Goal: Transaction & Acquisition: Purchase product/service

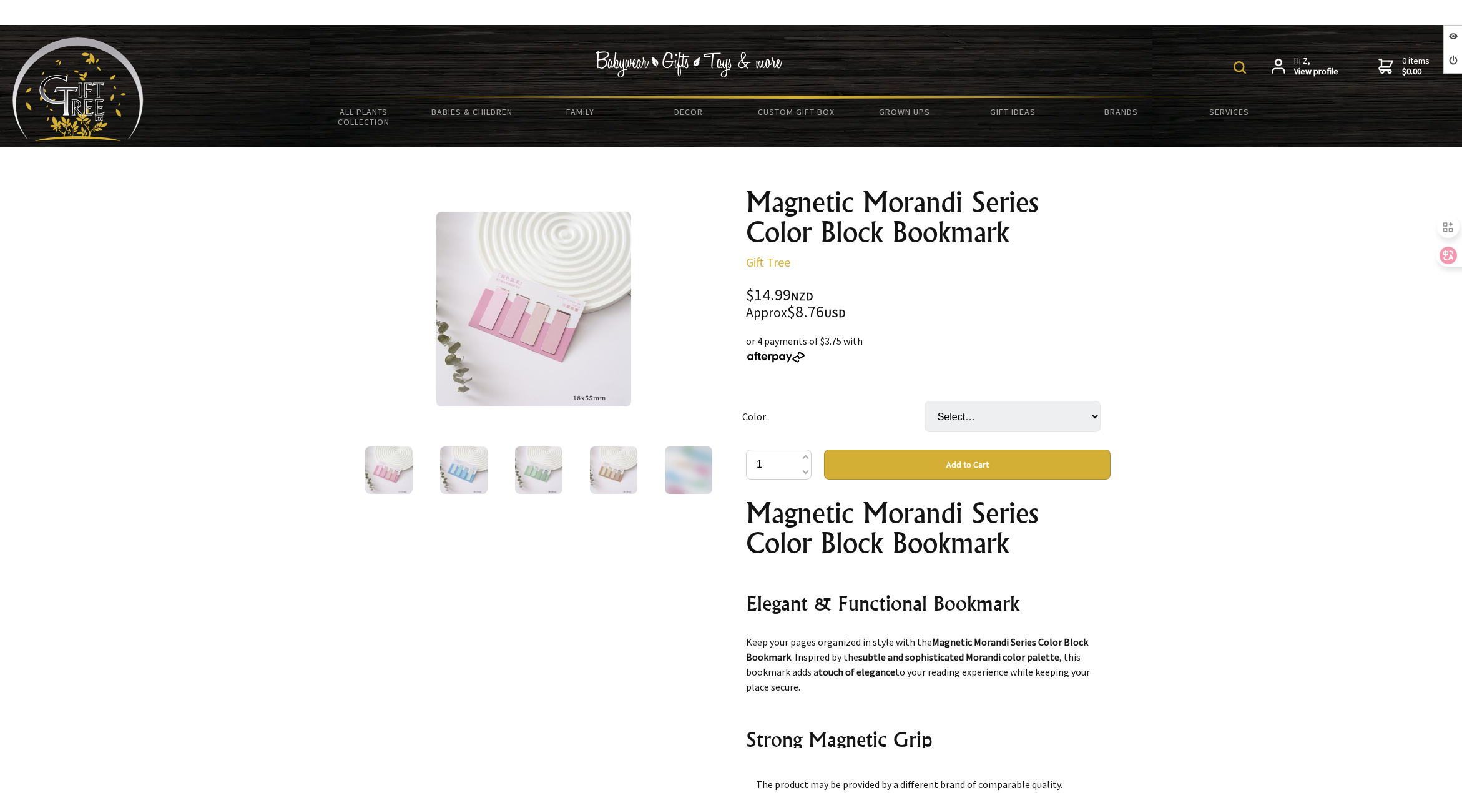
drag, startPoint x: 1001, startPoint y: 395, endPoint x: 1001, endPoint y: 403, distance: 8.1
click at [1001, 399] on td "Select… Lanshan And Wind Quiet Distance Soft Night Wind Twilight Gentle" at bounding box center [1016, 416] width 182 height 66
drag, startPoint x: 1001, startPoint y: 424, endPoint x: 1003, endPoint y: 431, distance: 7.9
click at [1001, 426] on select "Select… Lanshan And Wind Quiet Distance Soft Night Wind Twilight Gentle" at bounding box center [1013, 416] width 176 height 31
select select "Quiet Distance"
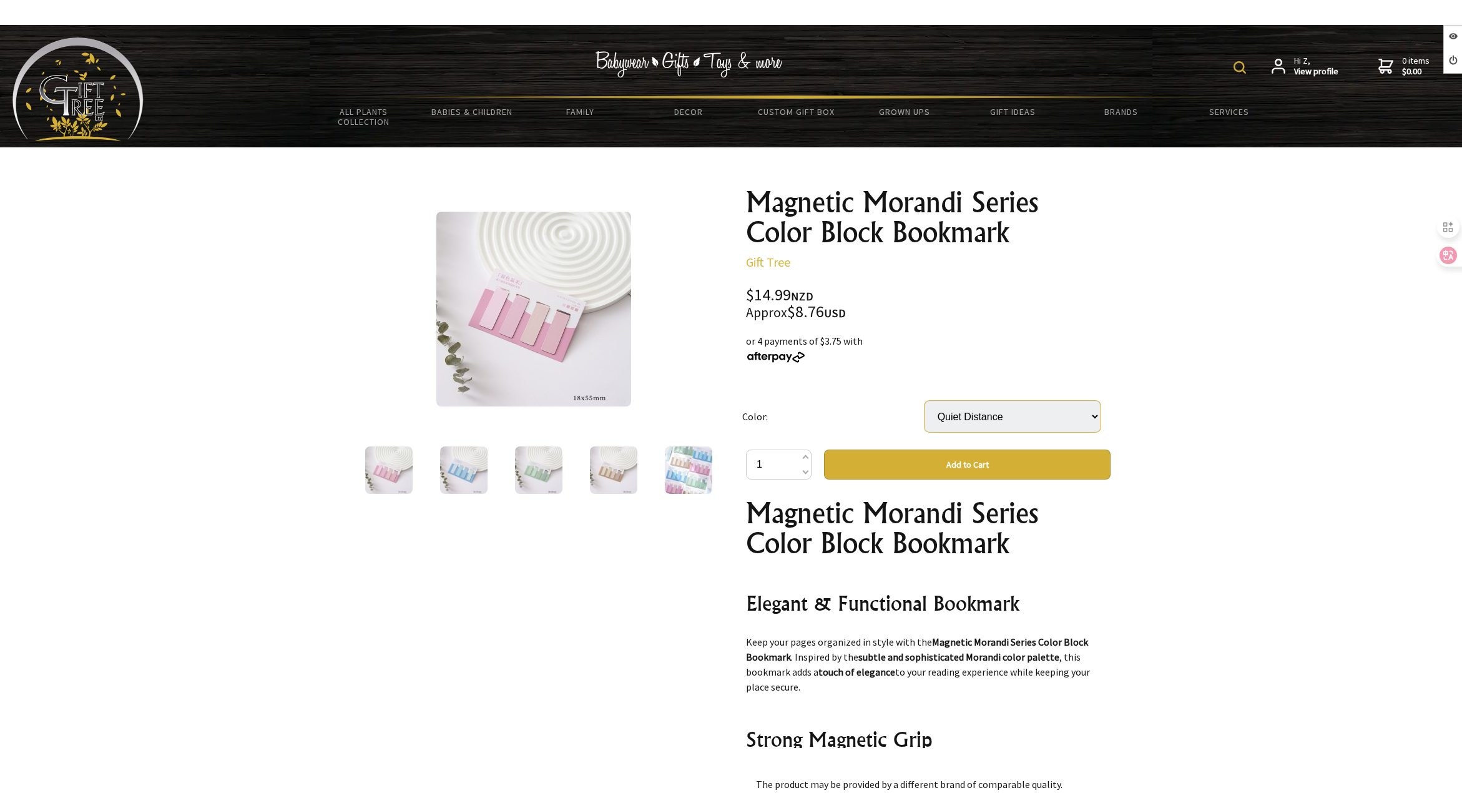
click at [925, 401] on select "Select… Lanshan And Wind Quiet Distance Soft Night Wind Twilight Gentle" at bounding box center [1013, 416] width 176 height 31
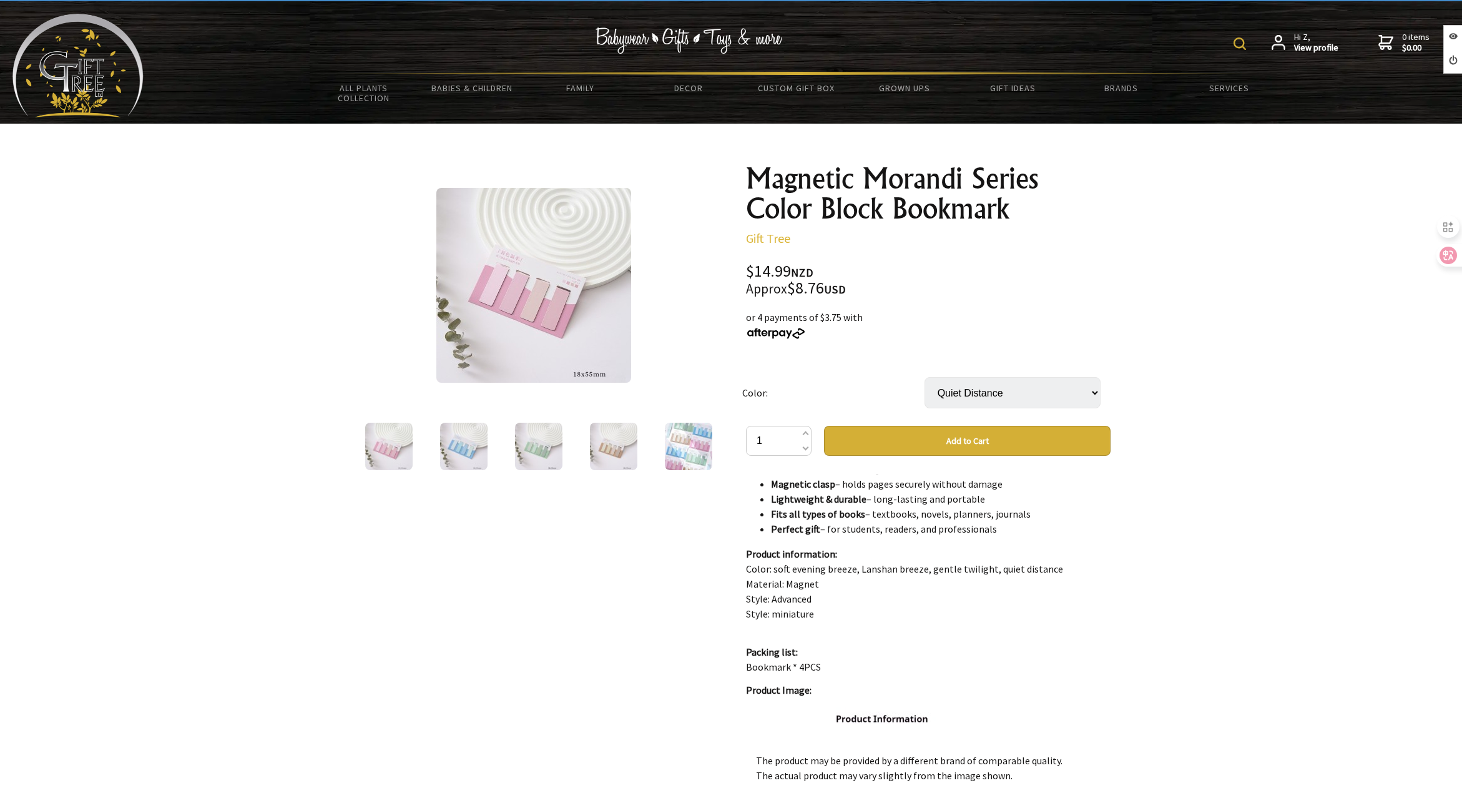
scroll to position [125, 0]
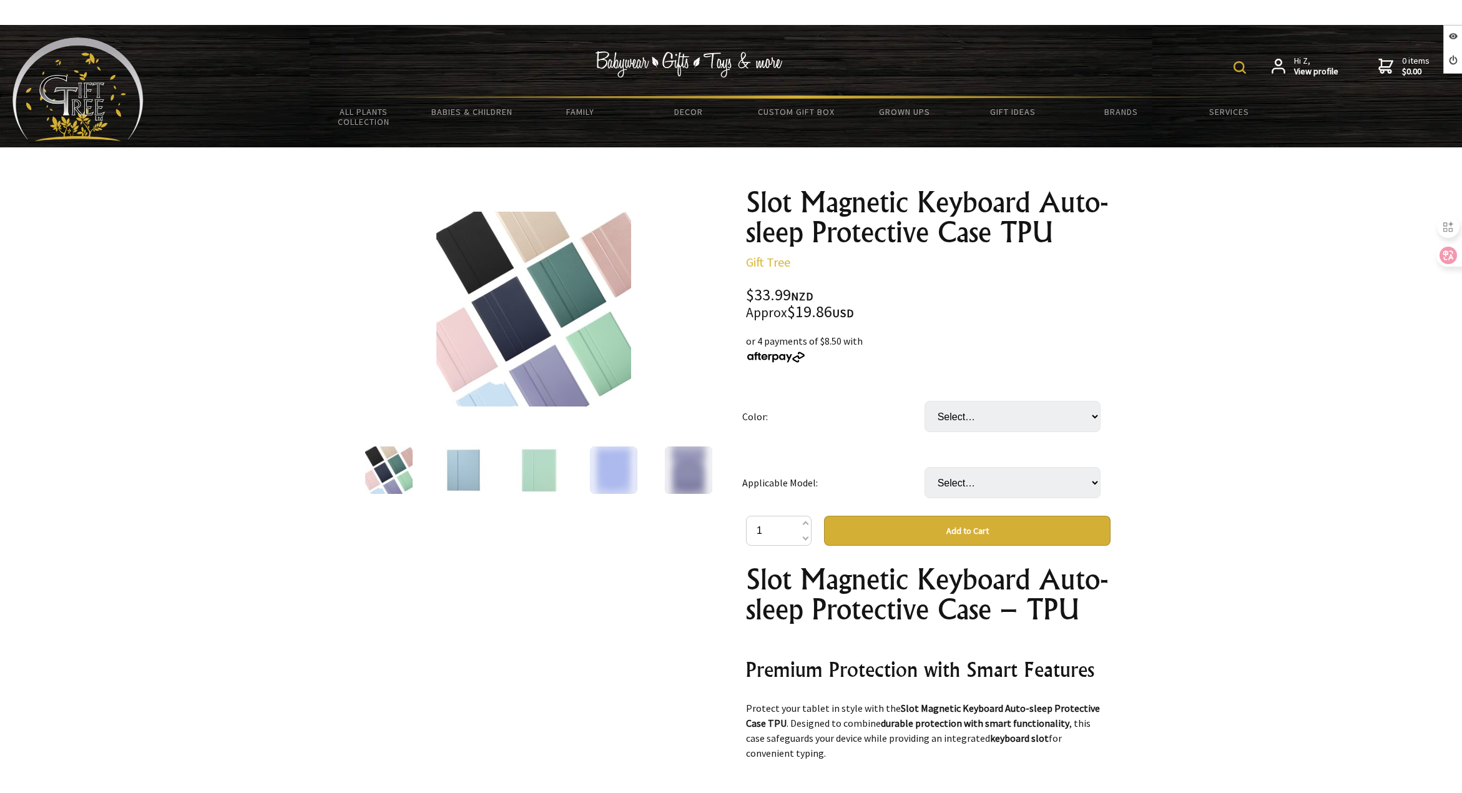
select select "Elegant Black"
click at [925, 401] on select "Select… Dark Night Green Elegant Black Fog Blue Fresh Green Fumigating Purple L…" at bounding box center [1013, 416] width 176 height 31
click at [984, 482] on select "Select… A8 10.5inch S6 lite 10.4inch S9 puls12.4inch (+ $2.50) S9orS9FE 11inch …" at bounding box center [1013, 482] width 176 height 31
select select "S9orS9FE 11inch"
click at [925, 467] on select "Select… A8 10.5inch S6 lite 10.4inch S9 puls12.4inch (+ $2.50) S9orS9FE 11inch …" at bounding box center [1013, 482] width 176 height 31
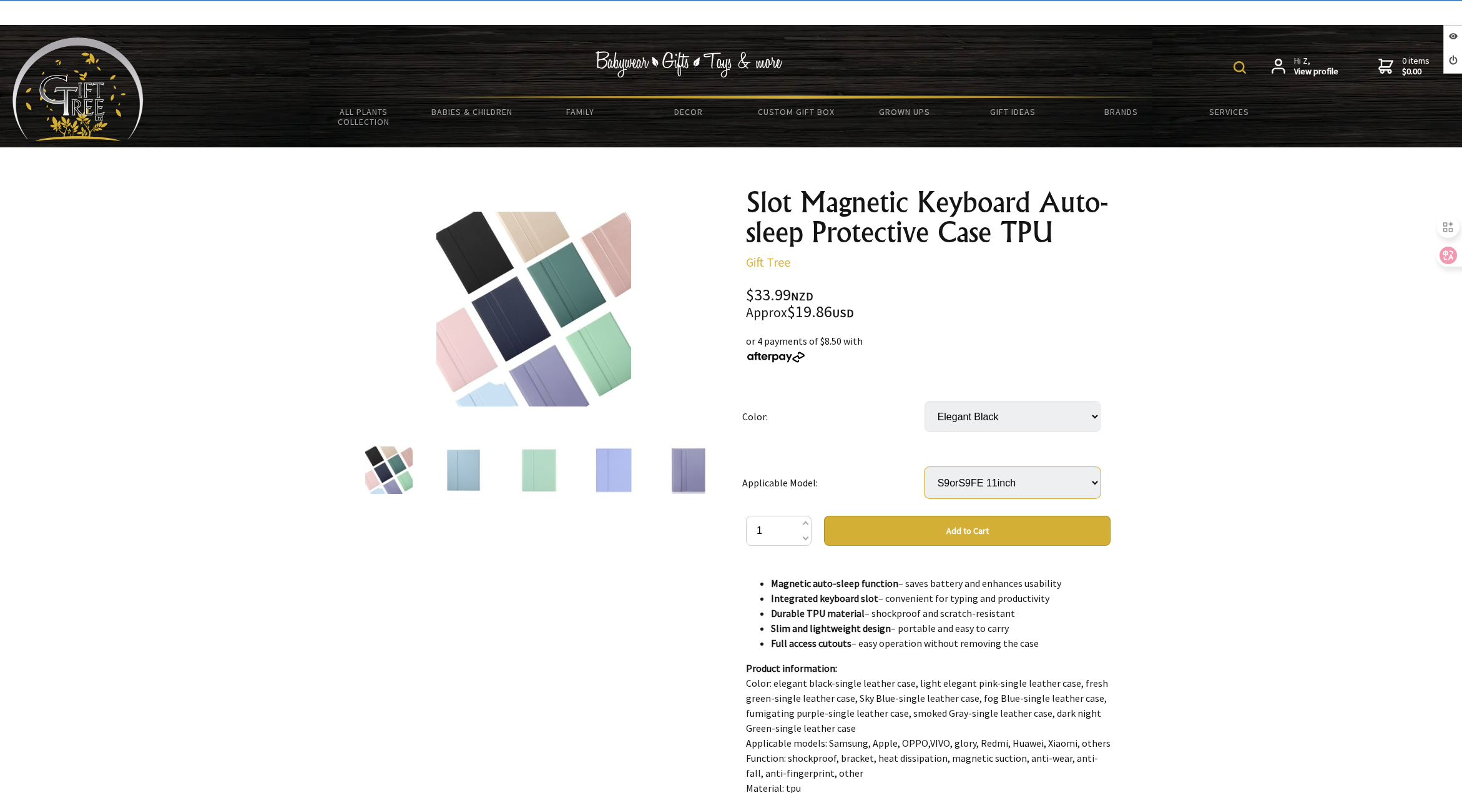
scroll to position [624, 0]
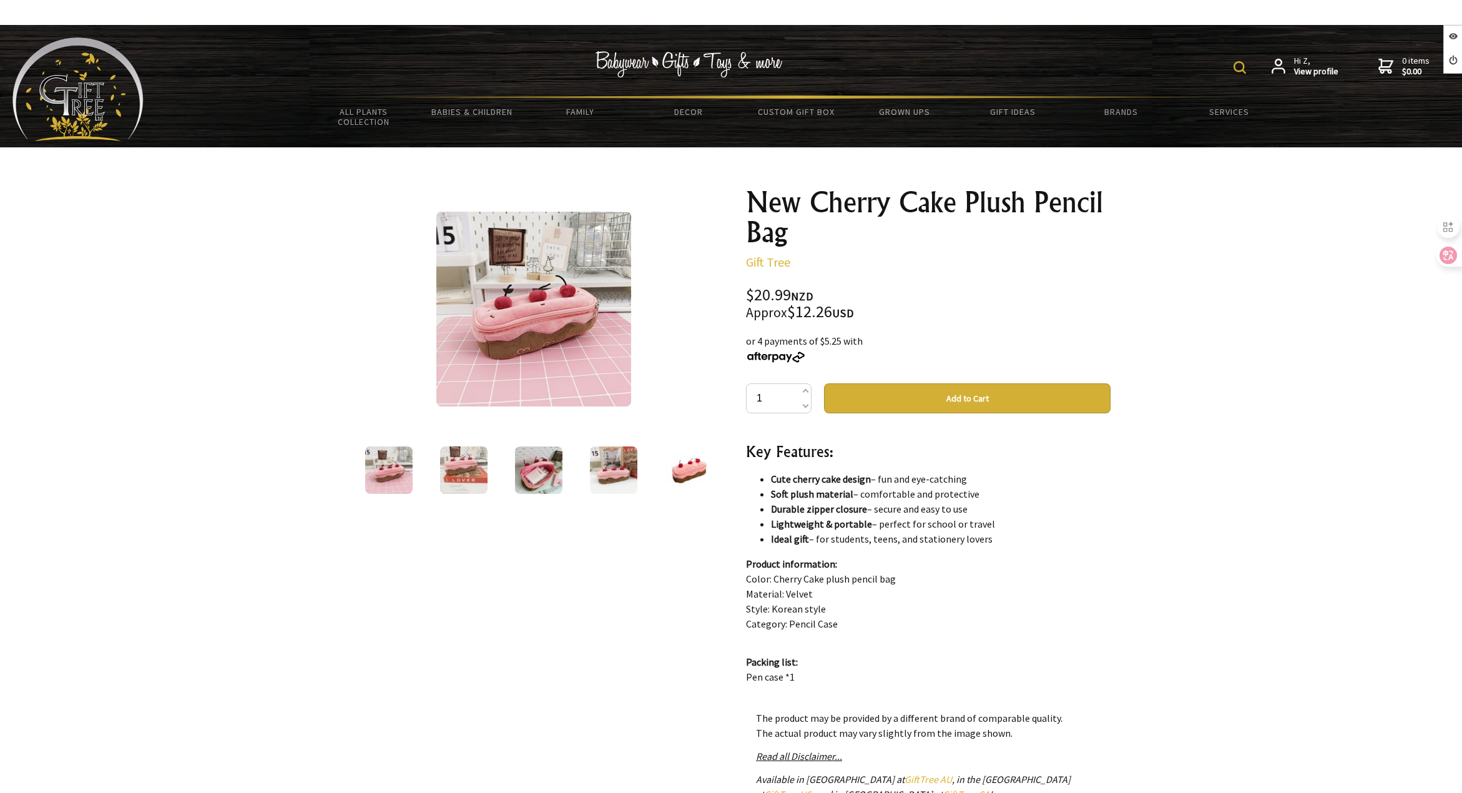
scroll to position [624, 0]
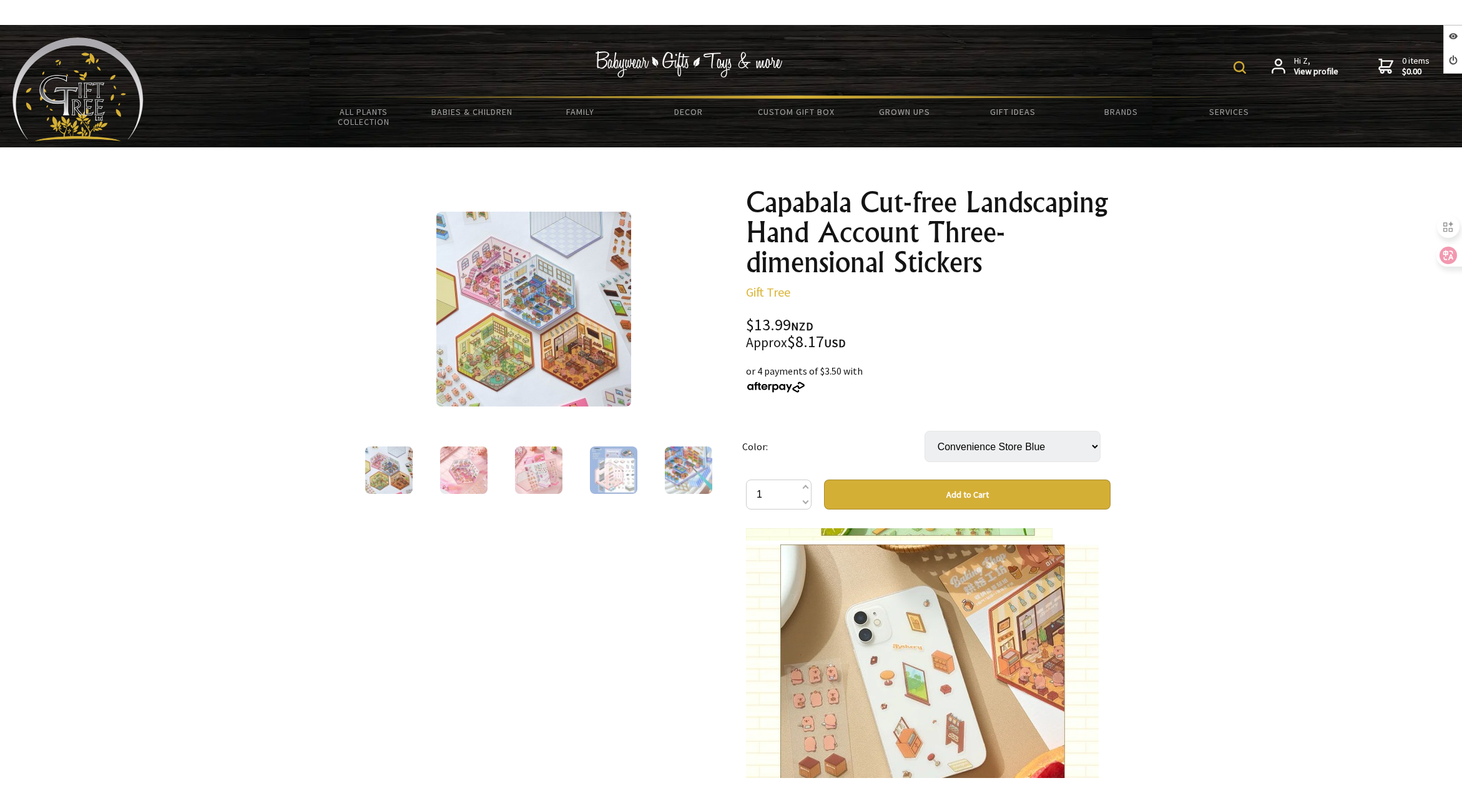
scroll to position [1623, 0]
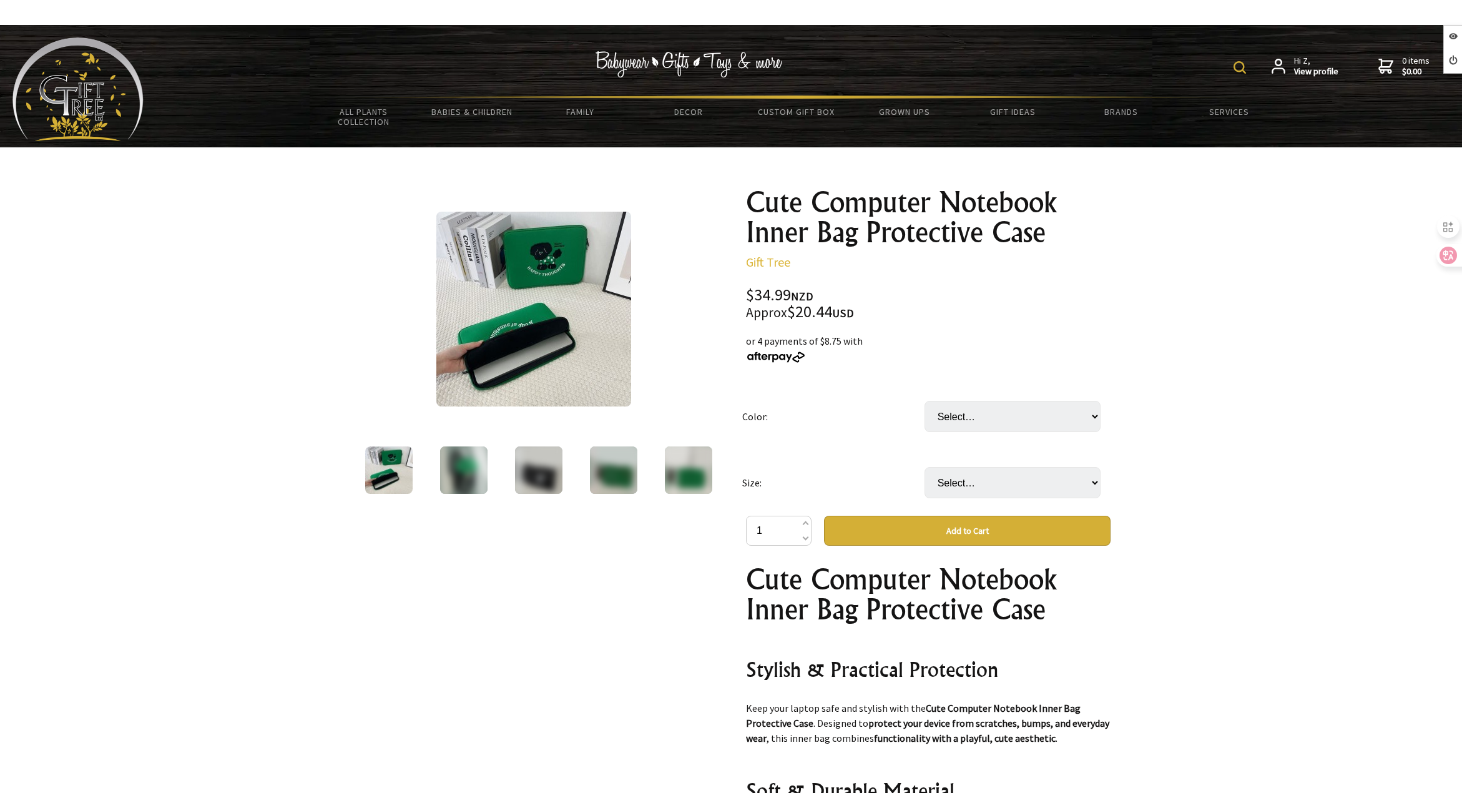
select select "Green Dog Liner Bag"
click at [925, 401] on select "Select… Green Cat Liner Bag Green Dog Liner Bag Little Squirrels Liner Bag Spac…" at bounding box center [1013, 416] width 176 height 31
drag, startPoint x: 983, startPoint y: 484, endPoint x: 985, endPoint y: 498, distance: 13.8
click at [983, 484] on select "Select… 13.3/13.6 inch 14 inch 15/15.6 Inch" at bounding box center [1013, 482] width 176 height 31
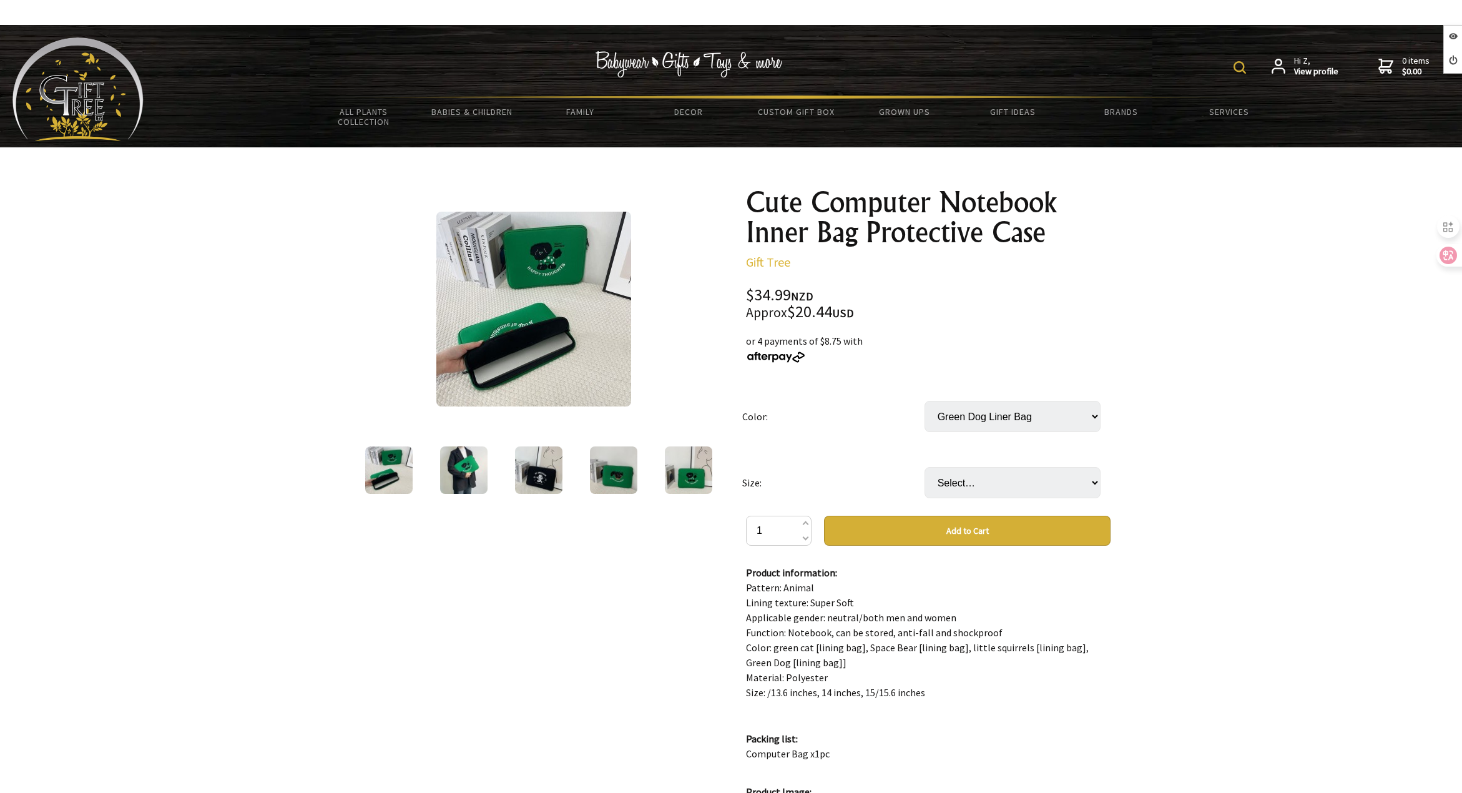
scroll to position [874, 0]
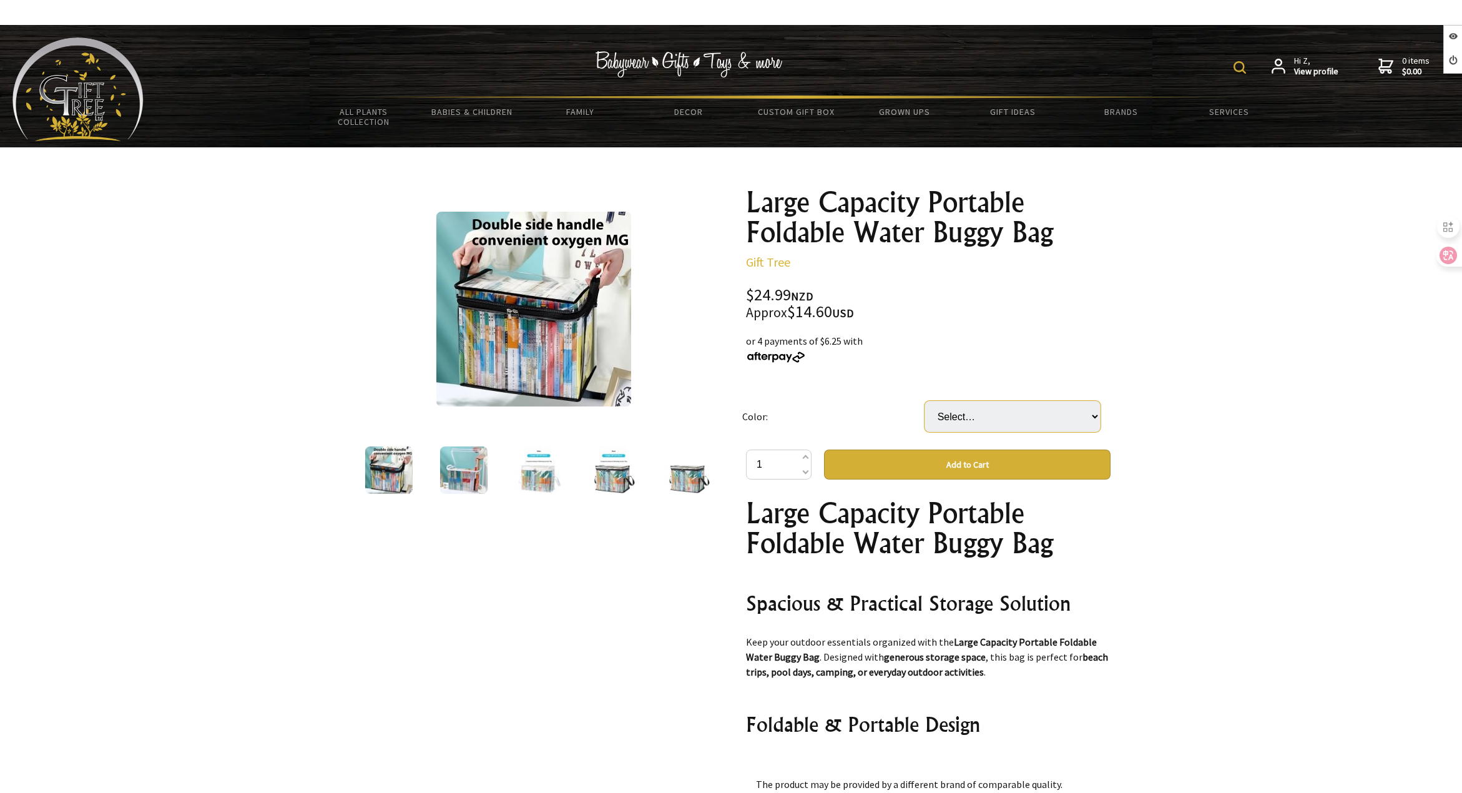
click at [985, 423] on select "Select… White Large Size Black Large" at bounding box center [1013, 416] width 176 height 31
select select "Black Large"
click at [925, 401] on select "Select… White Large Size Black Large" at bounding box center [1013, 416] width 176 height 31
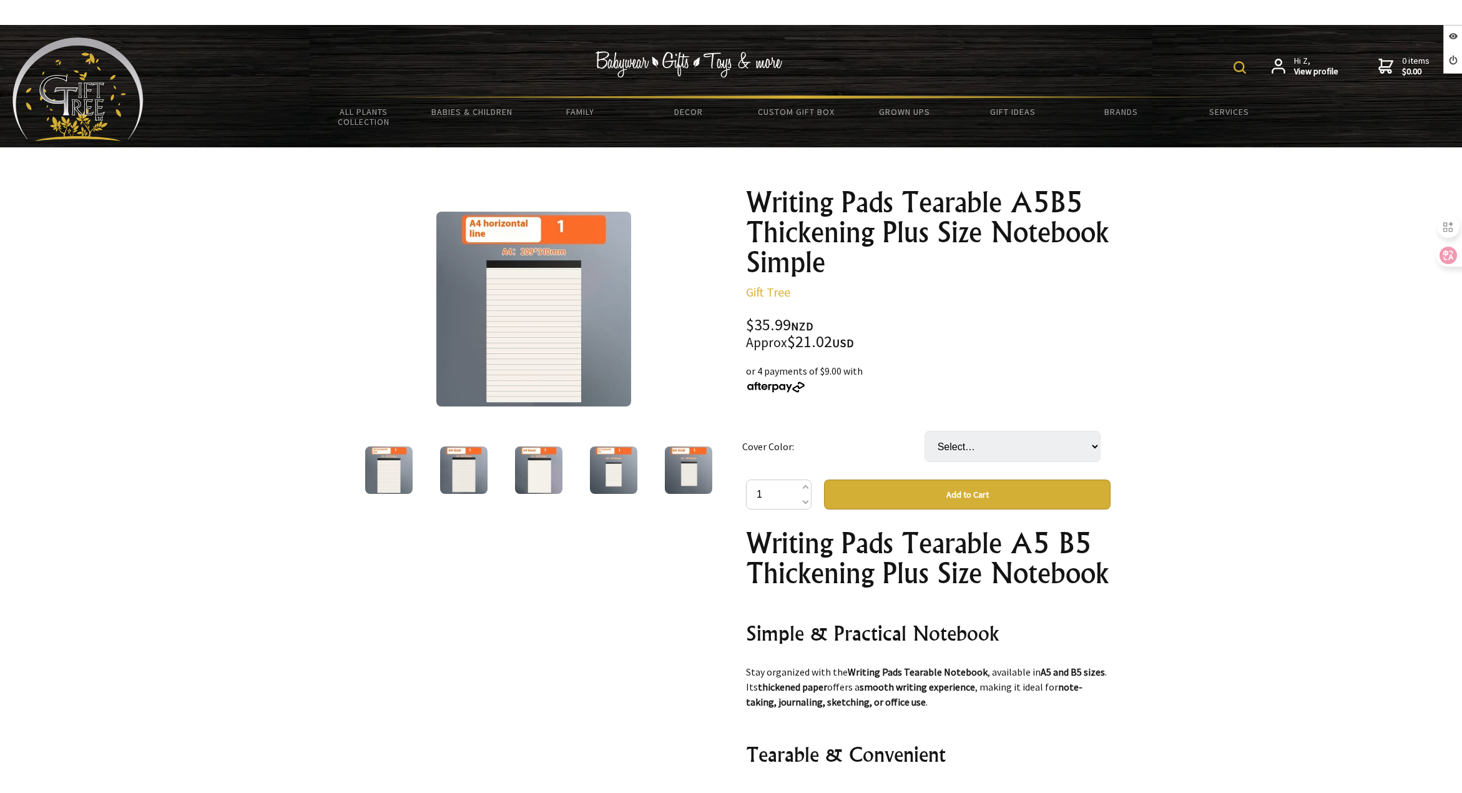
select select "B5 Grid 80 Sheets"
click at [925, 431] on select "Select… A5 Blank 80 Sheets A5 Grid 80 Sheets A5 Horizontal Line 80 Sheets B5 Bl…" at bounding box center [1013, 446] width 176 height 31
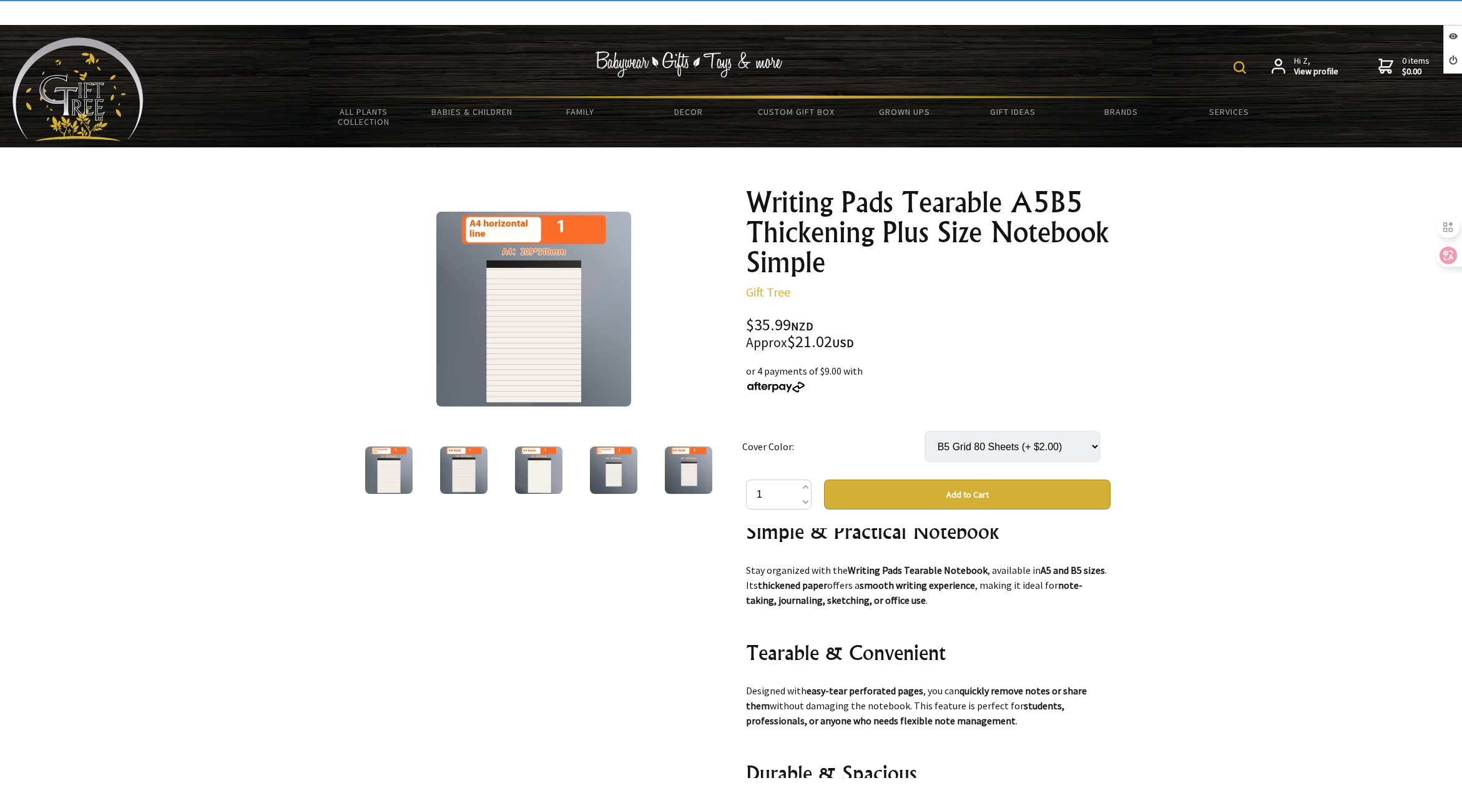
scroll to position [125, 0]
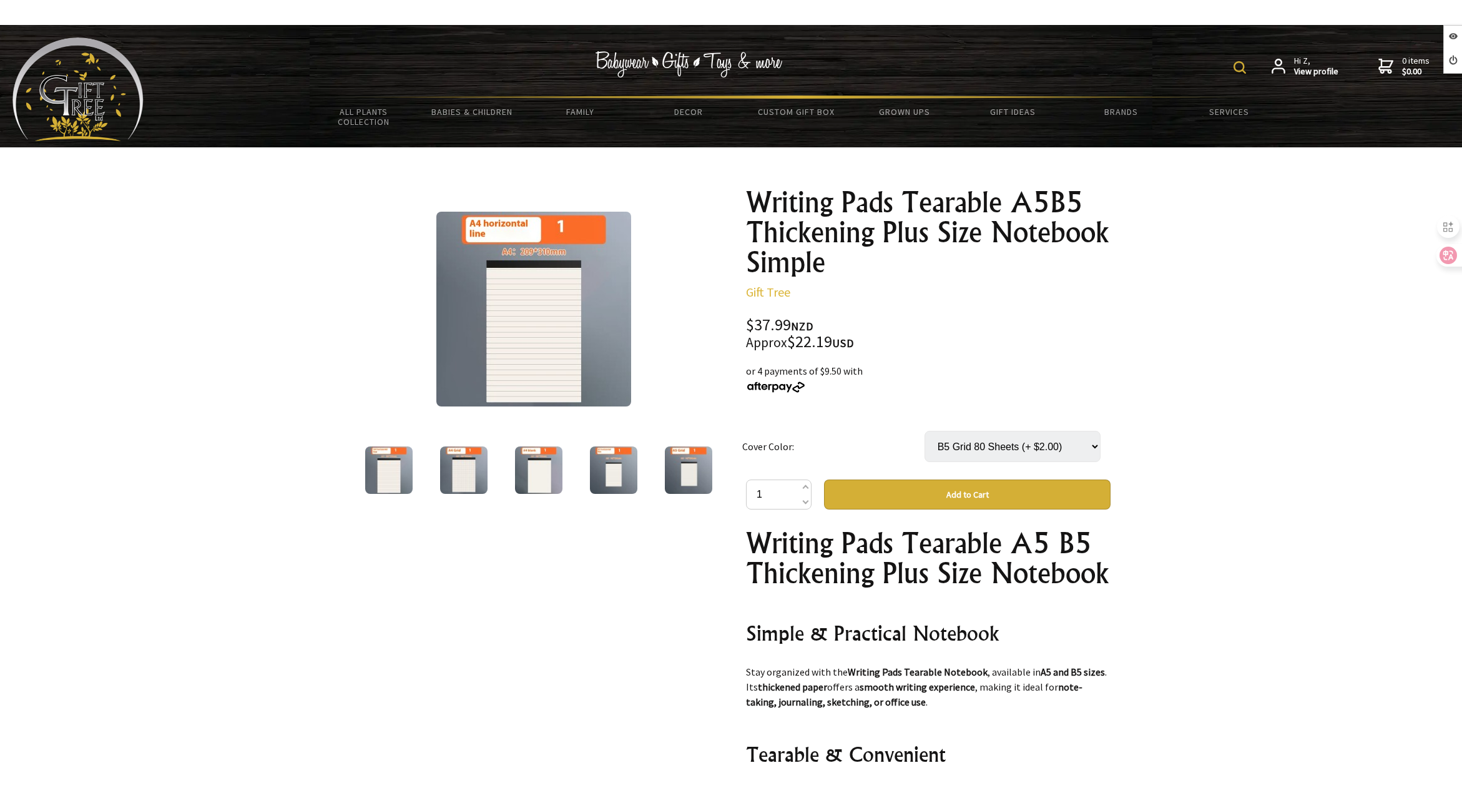
click at [980, 431] on select "Select… A5 Blank 80 Sheets A5 Grid 80 Sheets A5 Horizontal Line 80 Sheets B5 Bl…" at bounding box center [1013, 446] width 176 height 31
drag, startPoint x: 981, startPoint y: 452, endPoint x: 981, endPoint y: 459, distance: 7.5
click at [981, 452] on select "Select… A5 Blank 80 Sheets A5 Grid 80 Sheets A5 Horizontal Line 80 Sheets B5 Bl…" at bounding box center [1013, 446] width 176 height 31
select select "A4 Grid 80 Sheets"
click at [925, 431] on select "Select… A5 Blank 80 Sheets A5 Grid 80 Sheets A5 Horizontal Line 80 Sheets B5 Bl…" at bounding box center [1013, 446] width 176 height 31
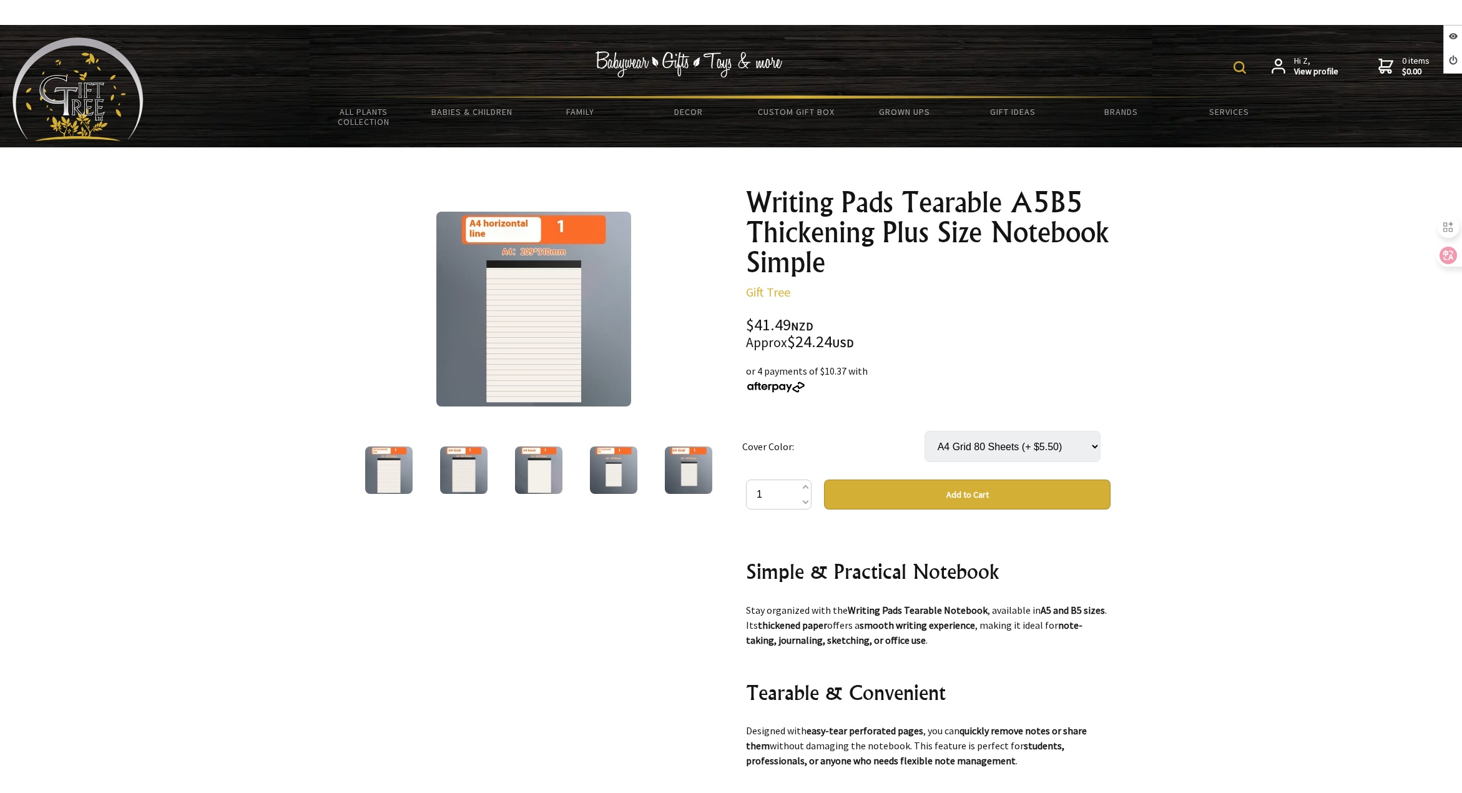
scroll to position [62, 0]
